Goal: Transaction & Acquisition: Purchase product/service

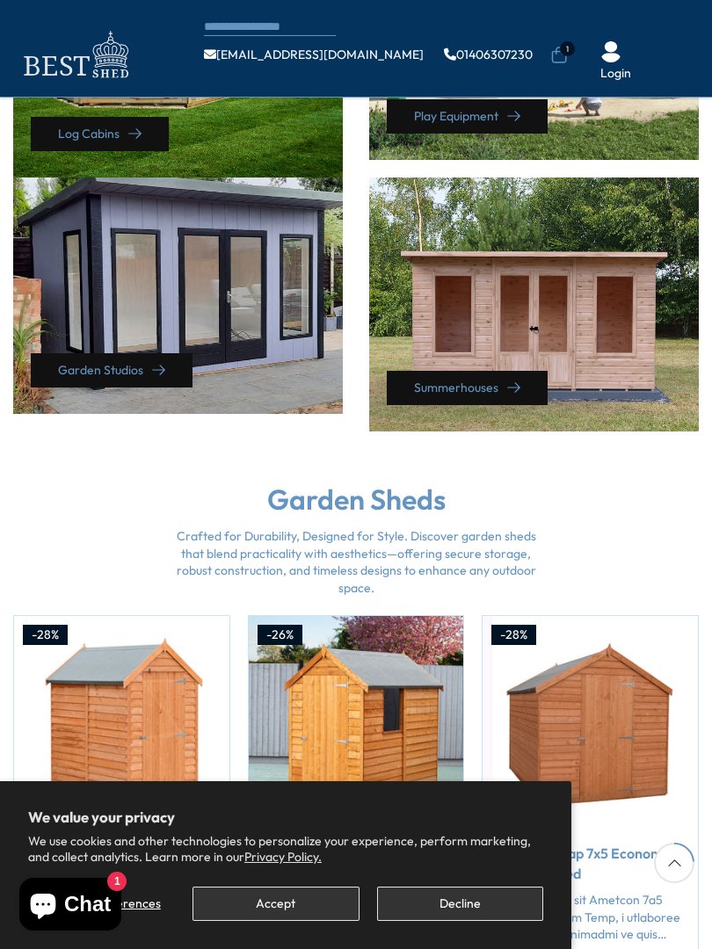
scroll to position [918, 0]
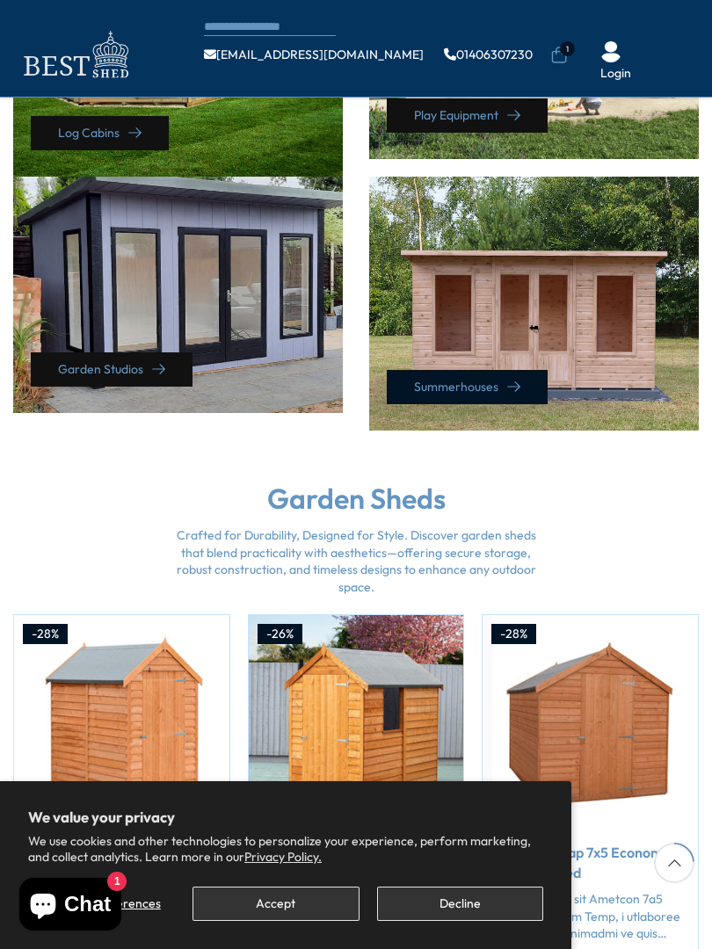
click at [528, 370] on link "Summerhouses" at bounding box center [467, 387] width 161 height 34
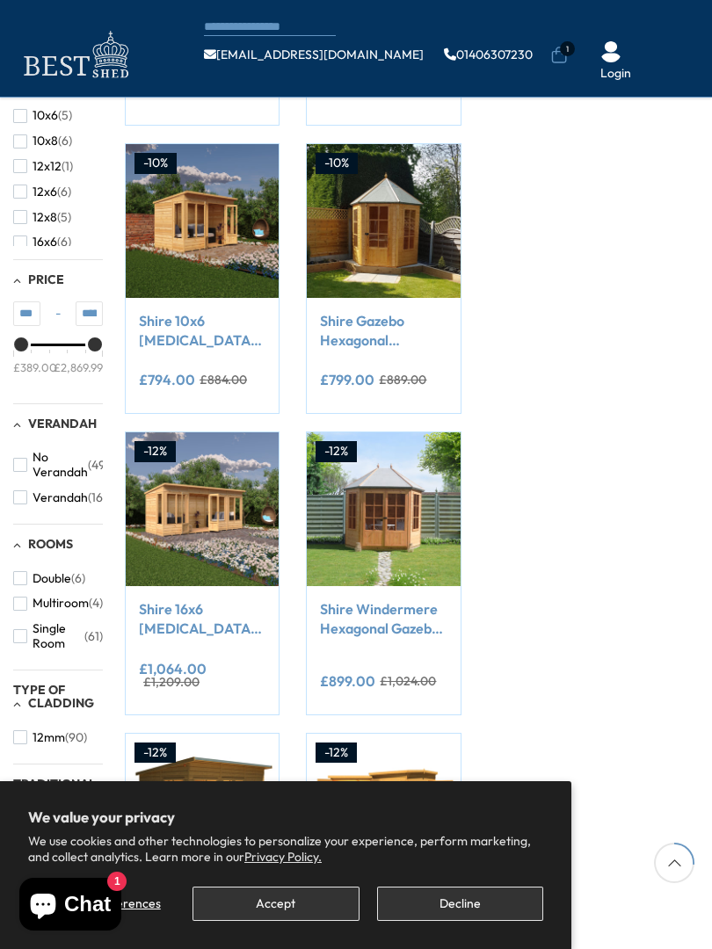
scroll to position [465, 0]
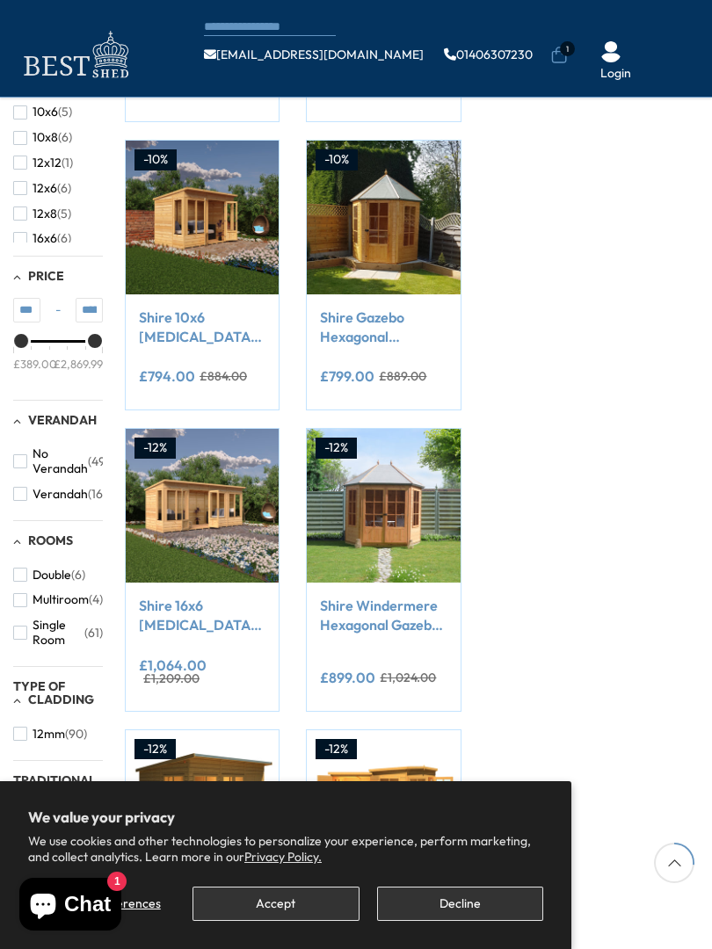
click at [43, 186] on span "12x6" at bounding box center [45, 188] width 25 height 15
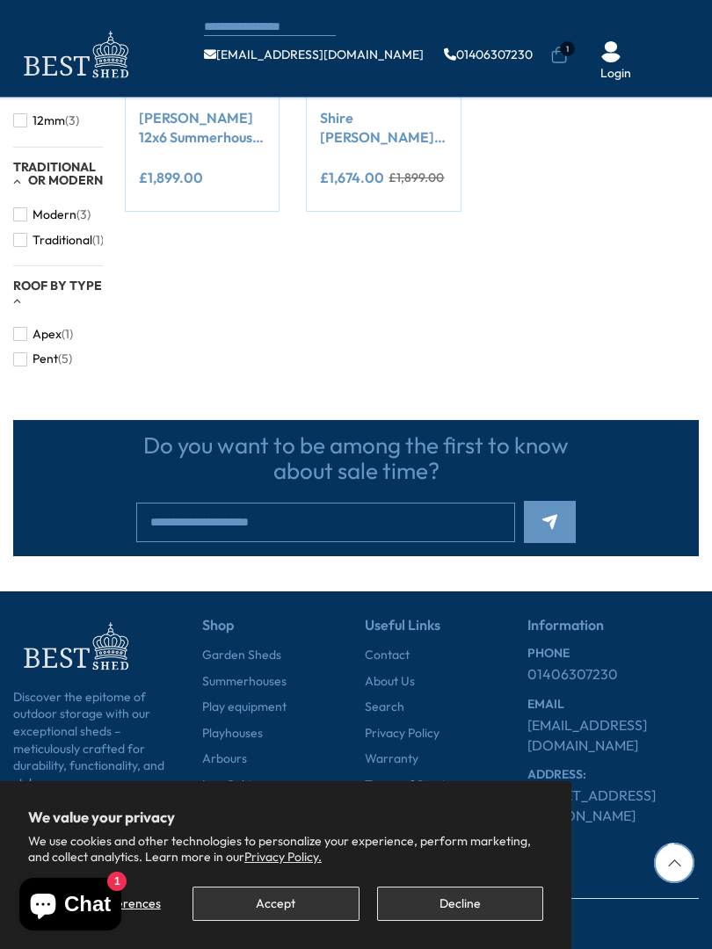
scroll to position [982, 0]
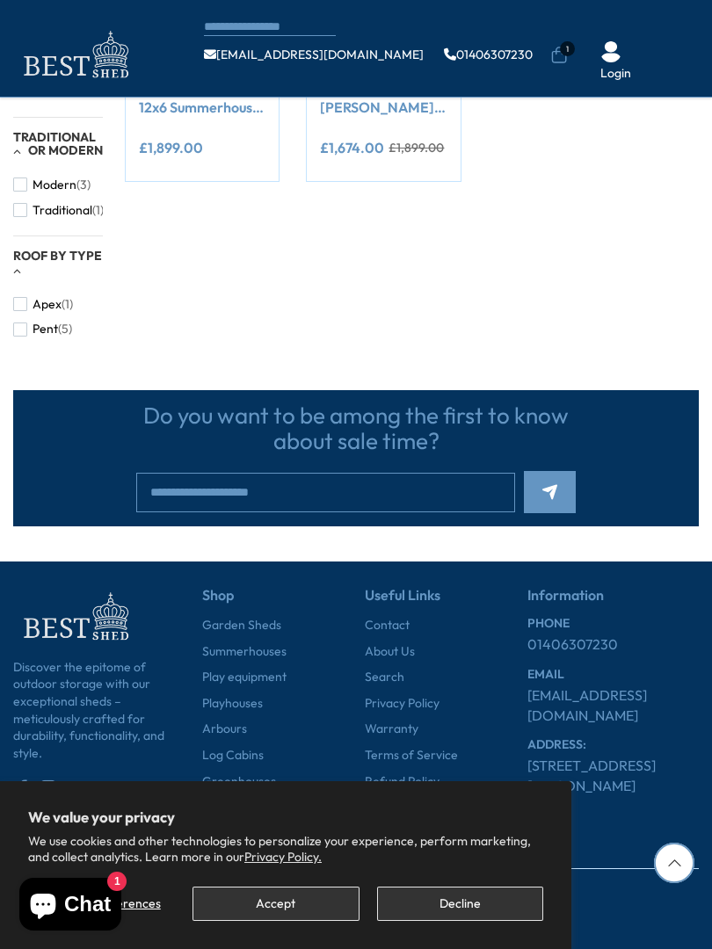
click at [38, 53] on img at bounding box center [74, 54] width 123 height 57
